Goal: Transaction & Acquisition: Purchase product/service

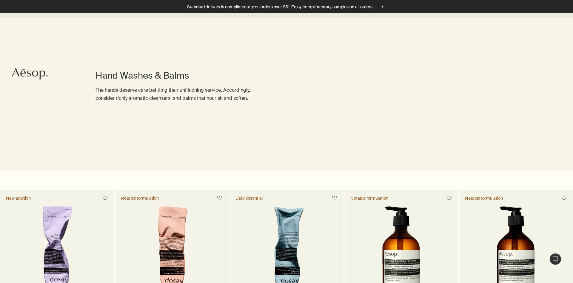
scroll to position [244, 0]
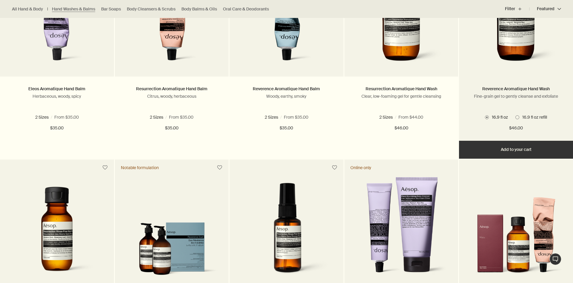
click at [524, 116] on span "16.9 fl oz refill" at bounding box center [533, 116] width 28 height 5
click at [515, 146] on button "Add Add to your cart" at bounding box center [516, 150] width 114 height 18
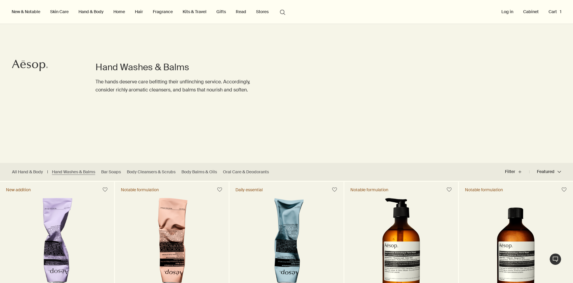
scroll to position [0, 0]
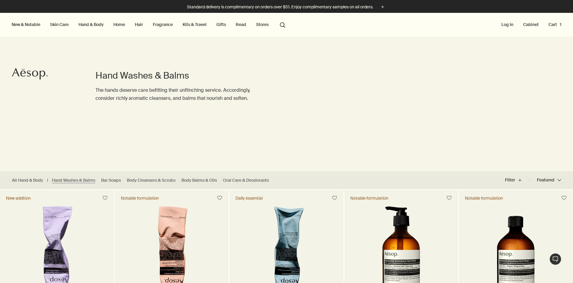
click at [554, 22] on button "Cart 1" at bounding box center [554, 25] width 15 height 8
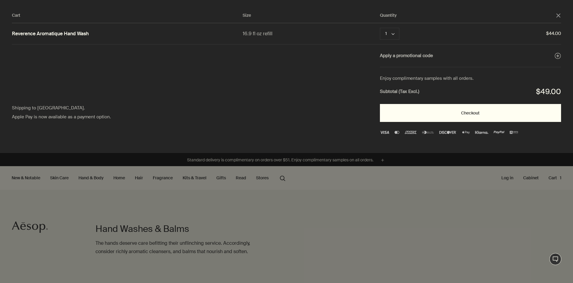
click at [465, 112] on button "Checkout" at bounding box center [470, 113] width 181 height 18
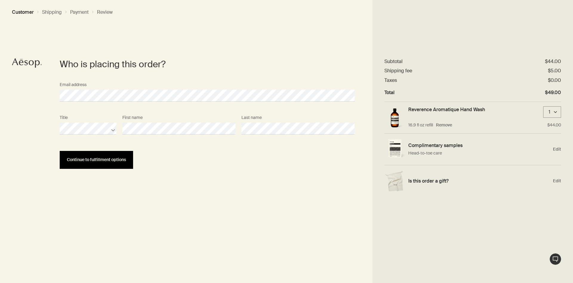
click at [113, 156] on button "Continue to fulfillment options" at bounding box center [96, 160] width 73 height 18
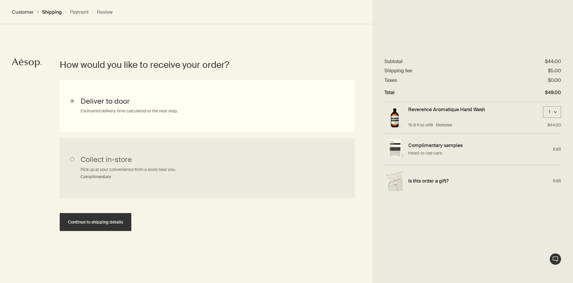
scroll to position [134, 0]
click at [104, 222] on span "Continue to shipping details" at bounding box center [95, 221] width 55 height 4
select select "US"
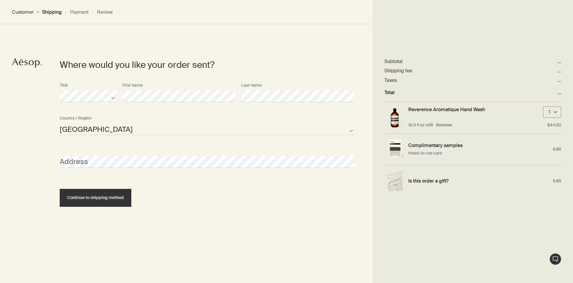
scroll to position [258, 0]
select select "US"
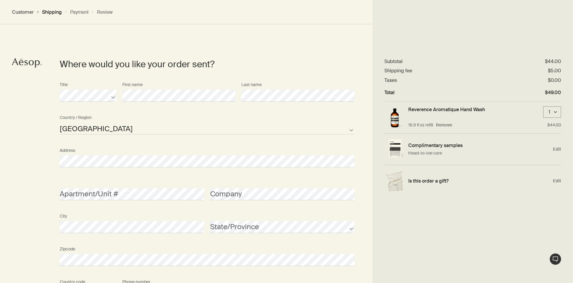
click at [37, 184] on div "Where would you like your order sent? Title First name Last name United States …" at bounding box center [286, 198] width 573 height 358
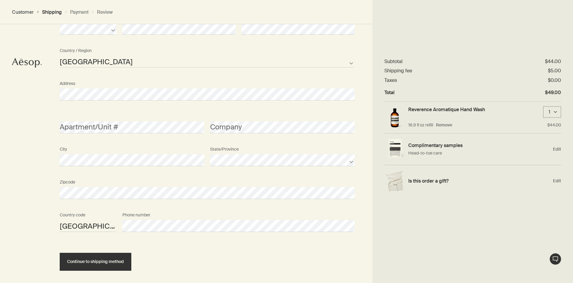
scroll to position [349, 0]
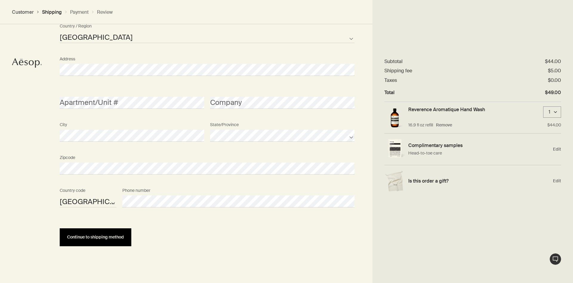
click at [88, 239] on span "Continue to shipping method" at bounding box center [95, 237] width 57 height 4
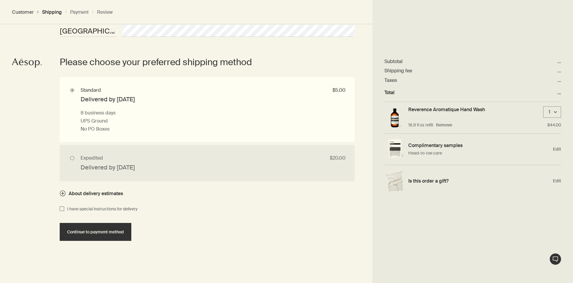
scroll to position [520, 0]
click at [100, 230] on span "Continue to payment method" at bounding box center [95, 231] width 57 height 4
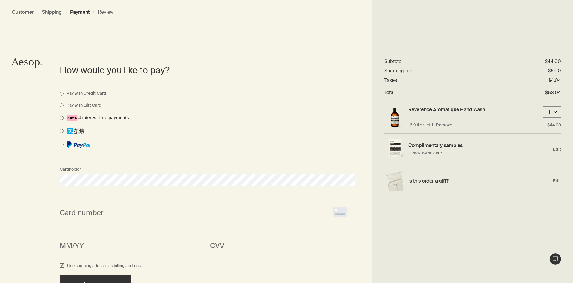
scroll to position [423, 0]
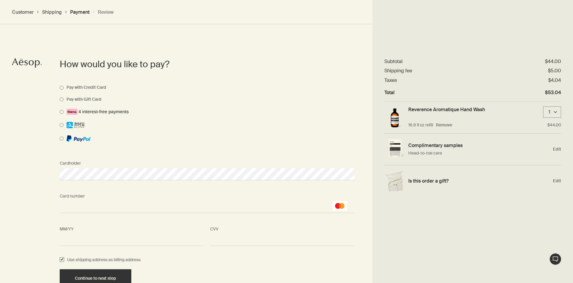
click at [194, 266] on form "Cardholder Card number <p>Your browser does not support iframes.</p> MM/YY <p>Y…" at bounding box center [207, 223] width 295 height 130
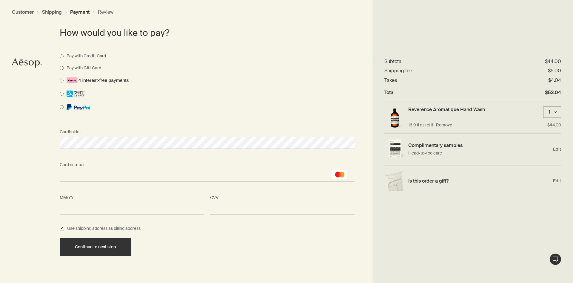
scroll to position [467, 0]
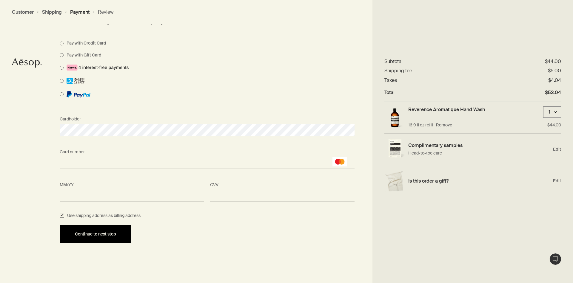
click at [112, 239] on button "Continue to next step" at bounding box center [96, 234] width 72 height 18
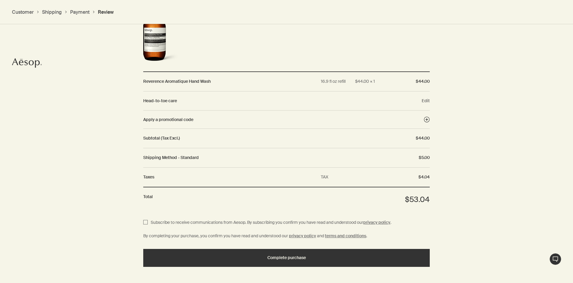
scroll to position [640, 0]
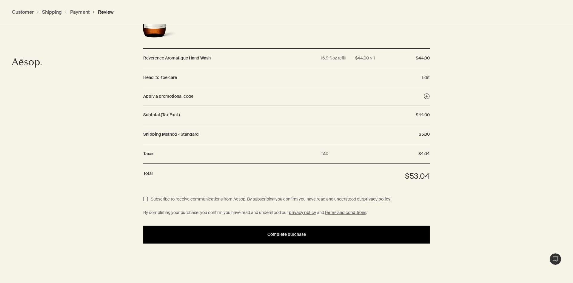
click at [303, 232] on span "Complete purchase" at bounding box center [286, 234] width 39 height 4
